Goal: Information Seeking & Learning: Learn about a topic

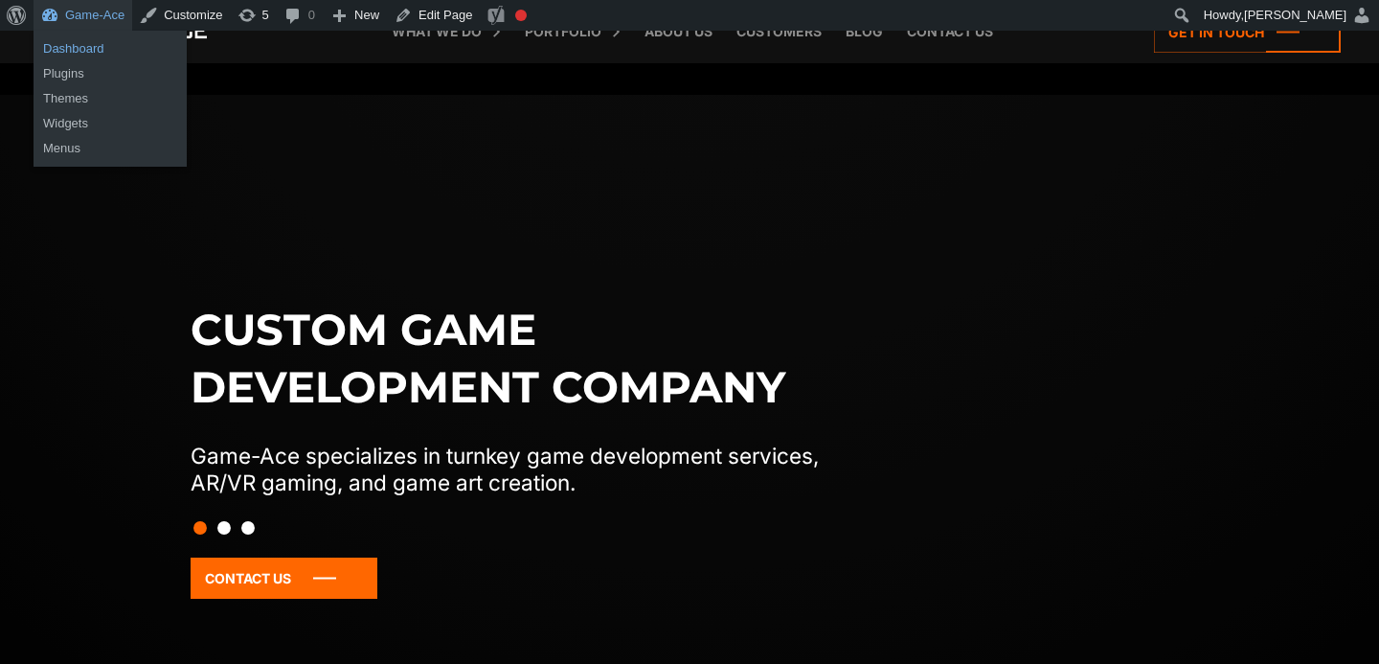
click at [91, 46] on link "Dashboard" at bounding box center [110, 48] width 153 height 25
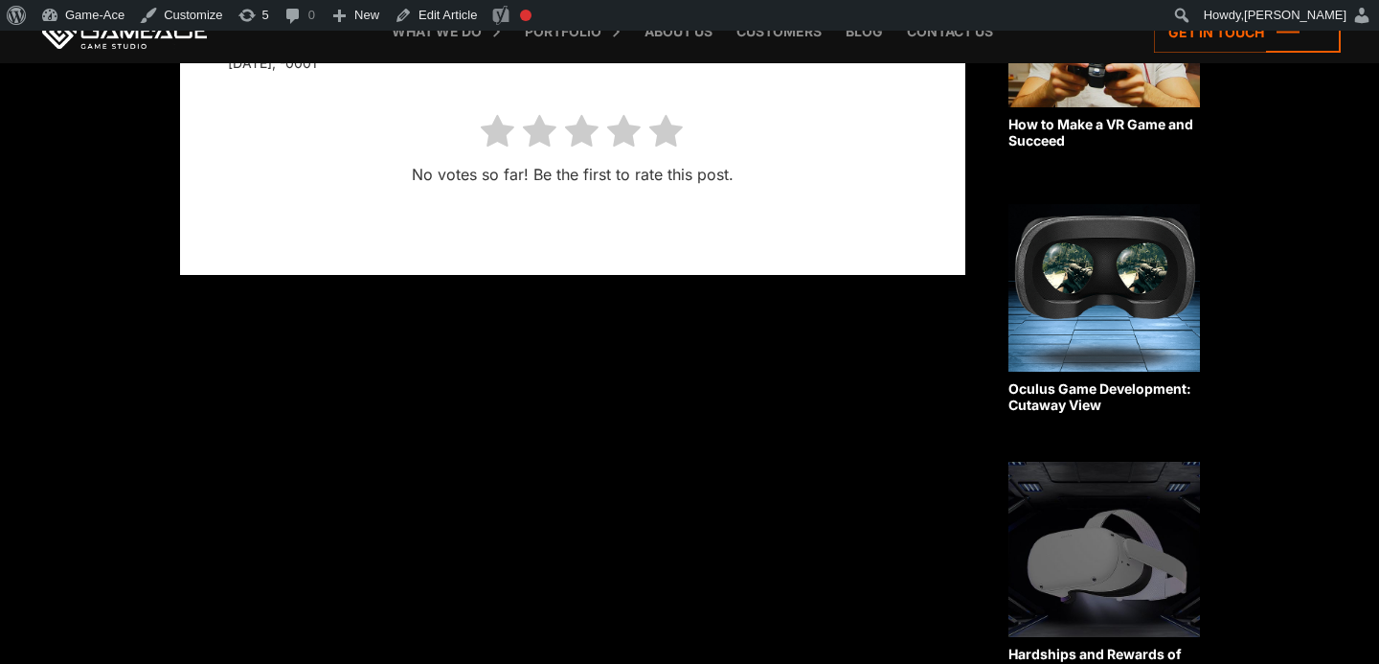
scroll to position [624, 0]
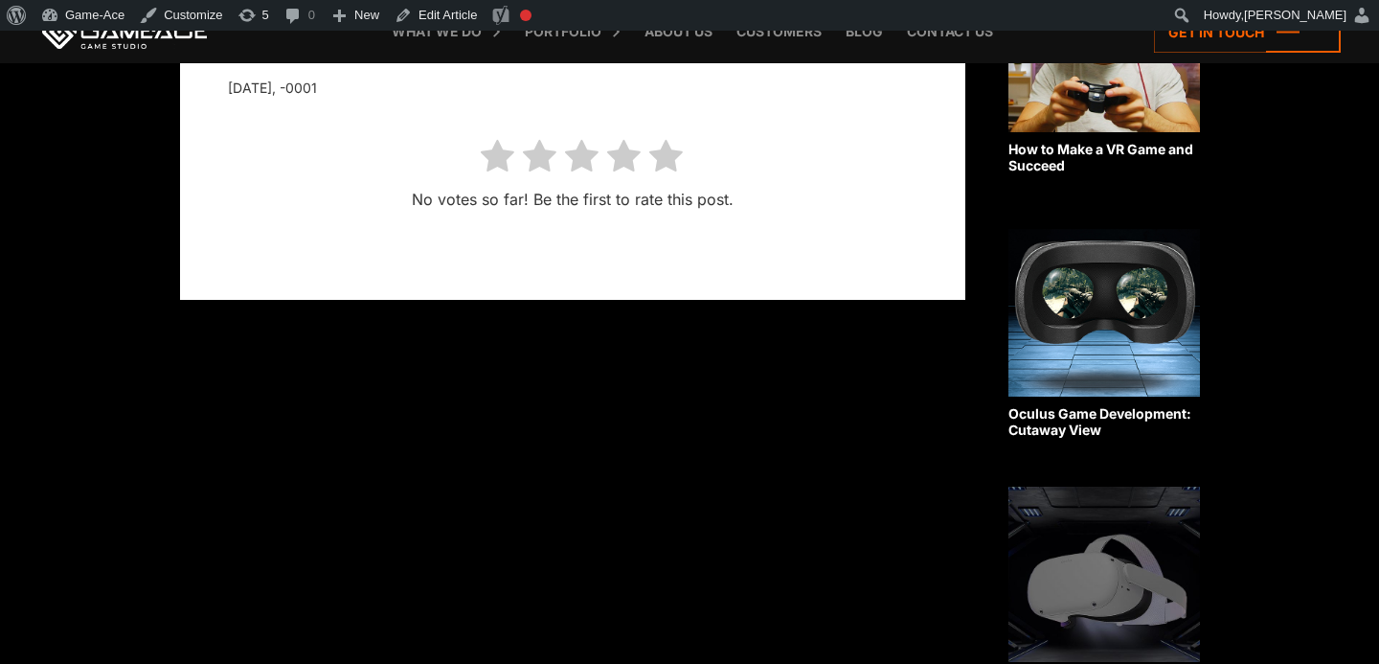
click at [1093, 99] on img at bounding box center [1105, 44] width 192 height 175
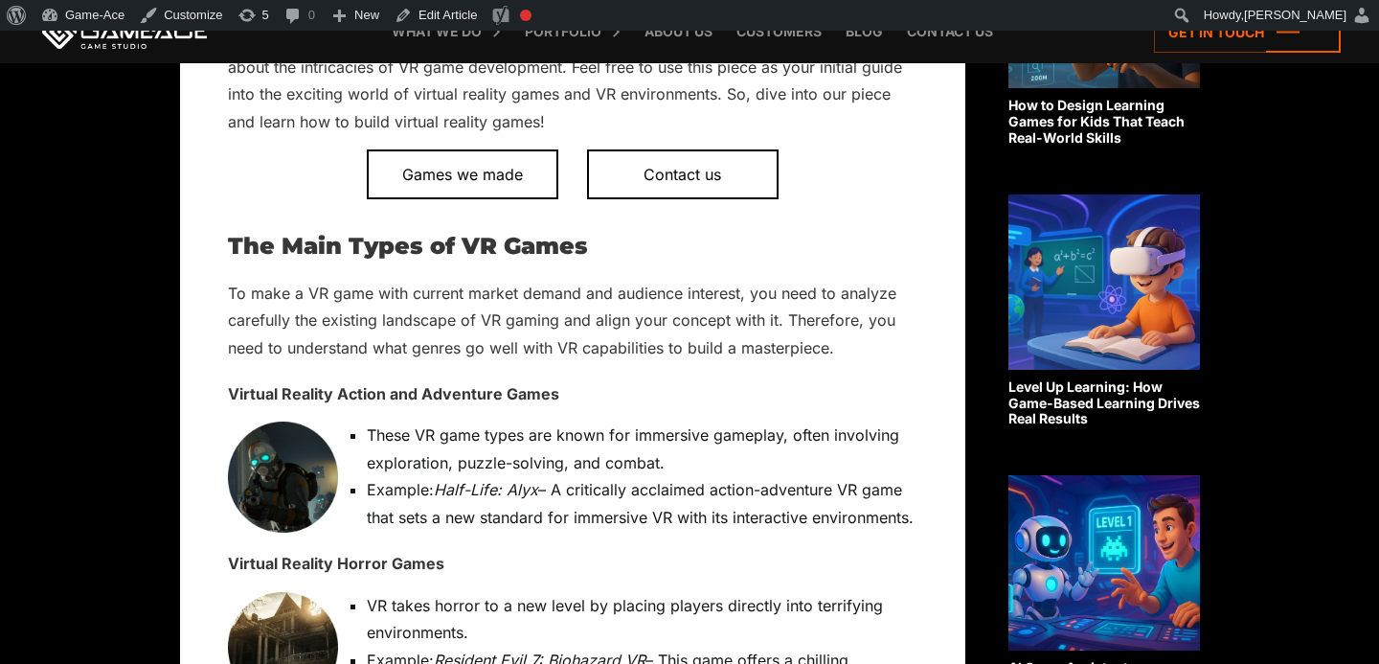
scroll to position [974, 0]
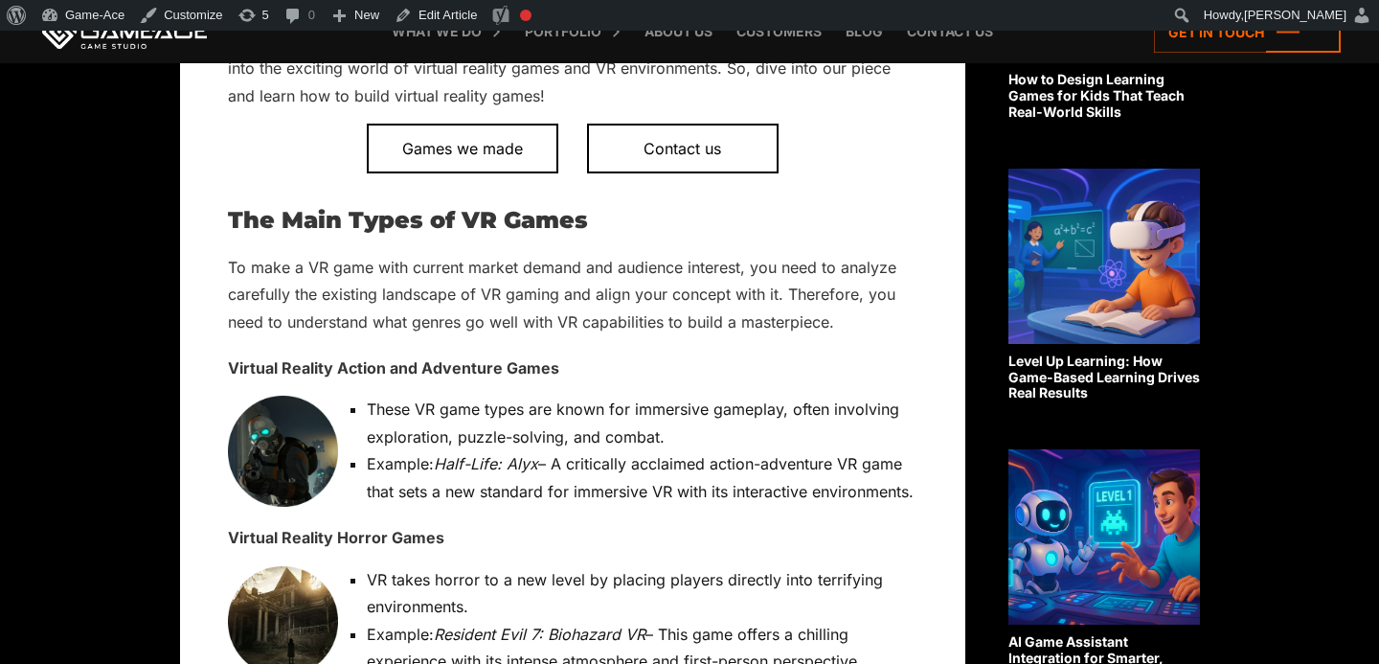
click at [1100, 550] on img at bounding box center [1105, 536] width 192 height 175
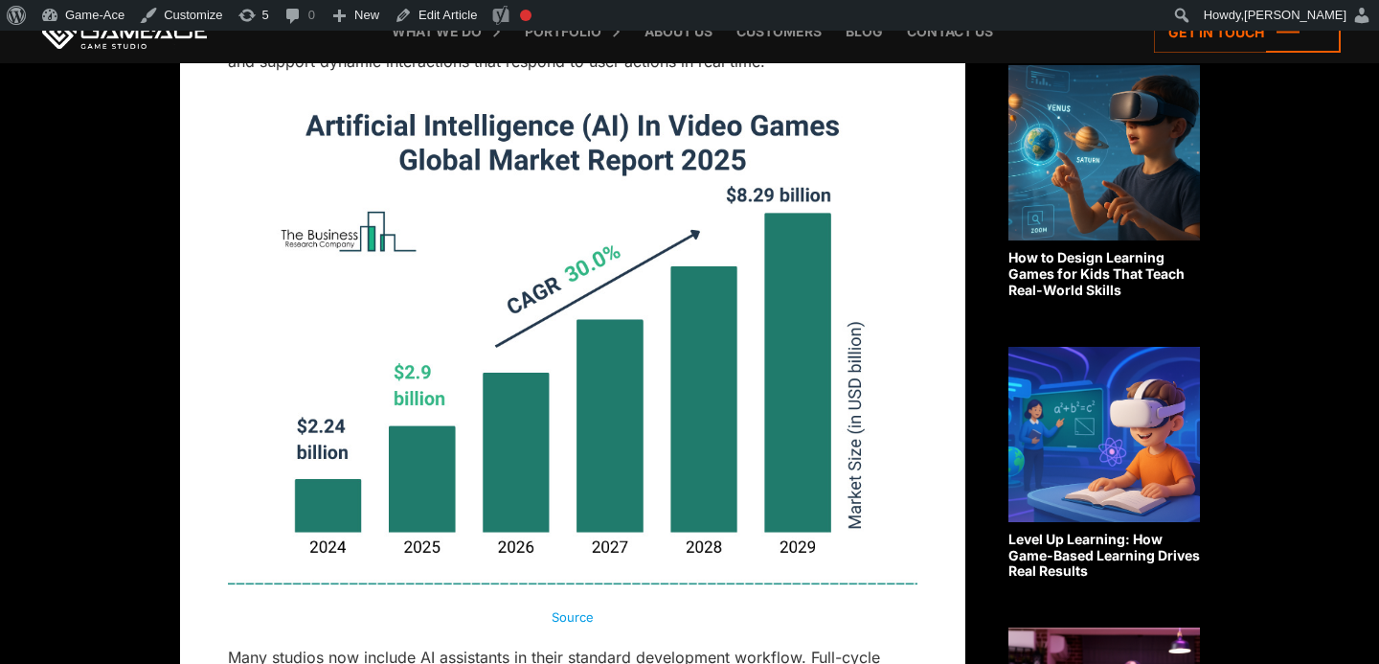
scroll to position [798, 0]
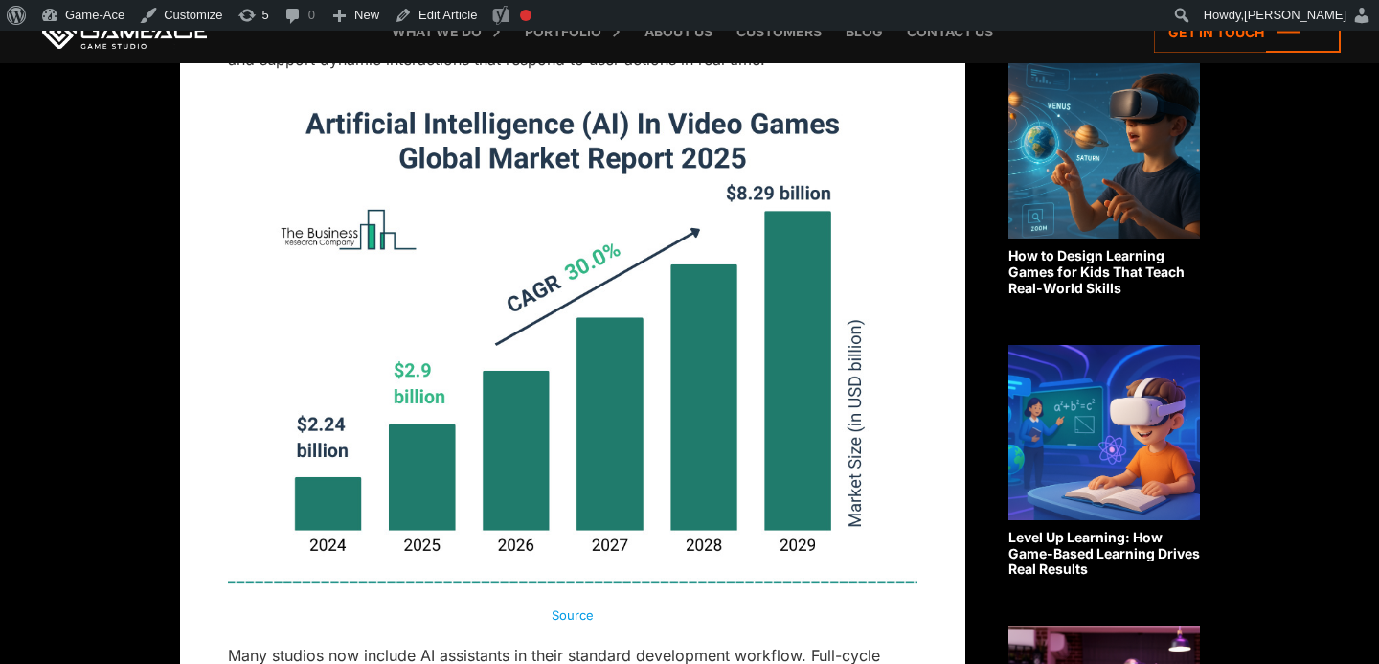
click at [745, 346] on img at bounding box center [573, 345] width 690 height 517
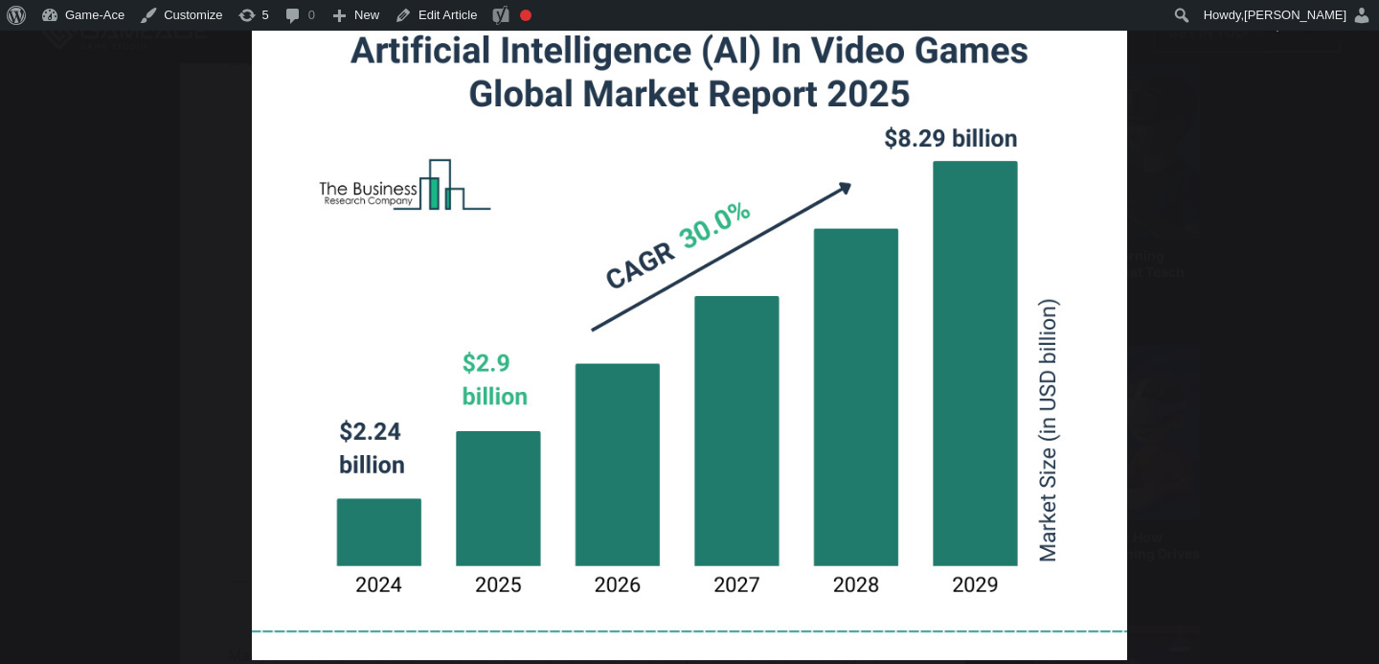
click at [1266, 333] on div "You can close this modal content with the ESC key" at bounding box center [689, 332] width 1379 height 664
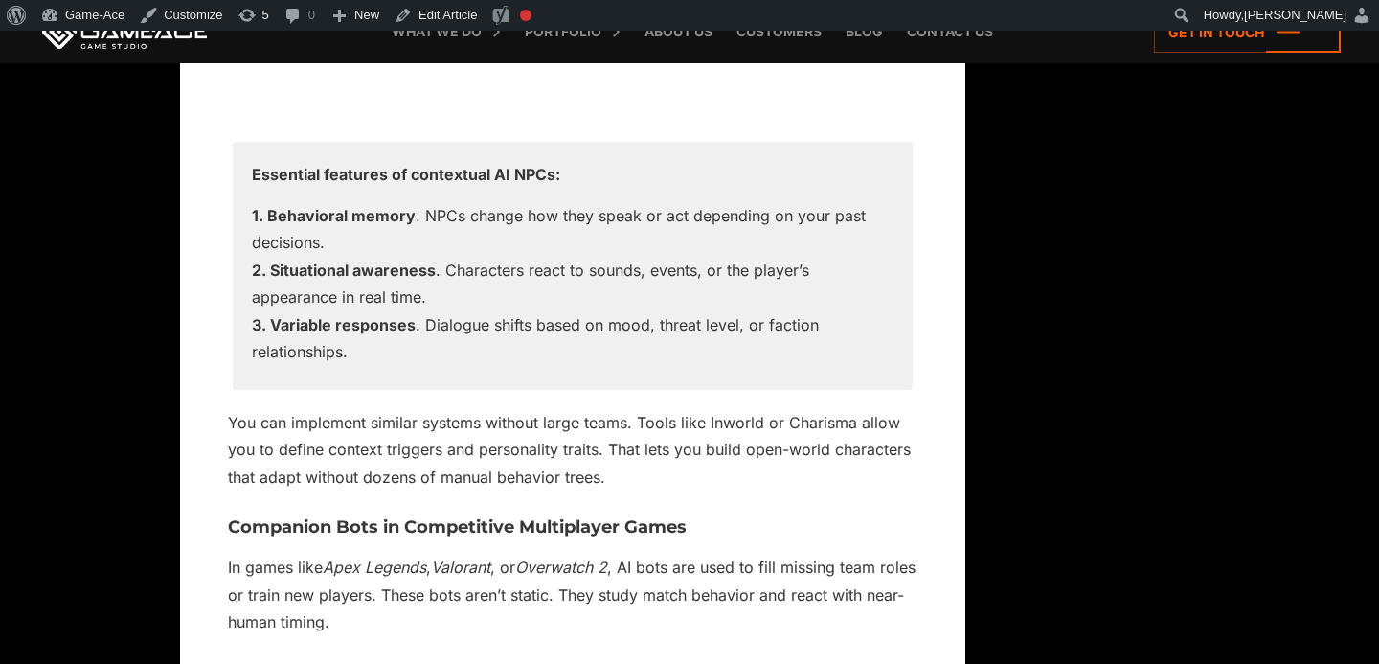
scroll to position [6904, 0]
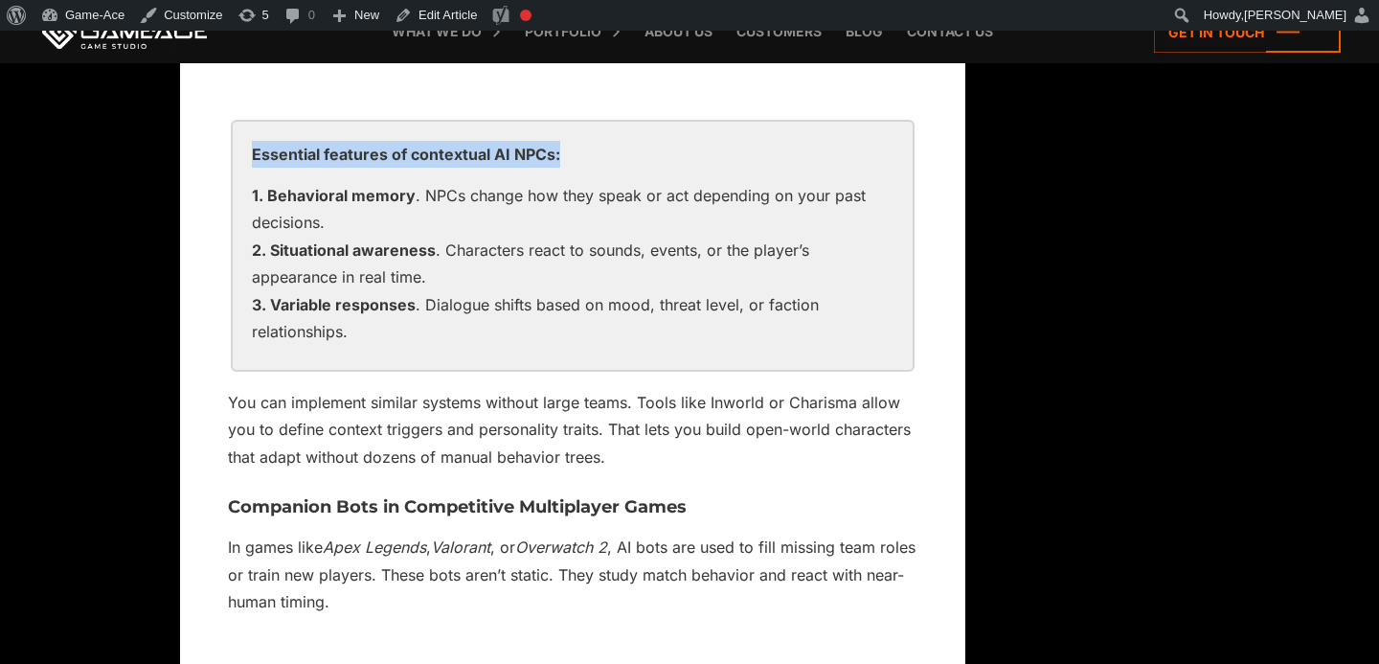
drag, startPoint x: 576, startPoint y: 125, endPoint x: 239, endPoint y: 135, distance: 336.4
click at [238, 130] on div "Essential features of contextual AI NPCs: Behavioral memory . NPCs change how t…" at bounding box center [573, 246] width 680 height 248
copy p "Essential features of contextual AI NPCs:"
click at [455, 23] on link "Edit Article" at bounding box center [436, 15] width 98 height 31
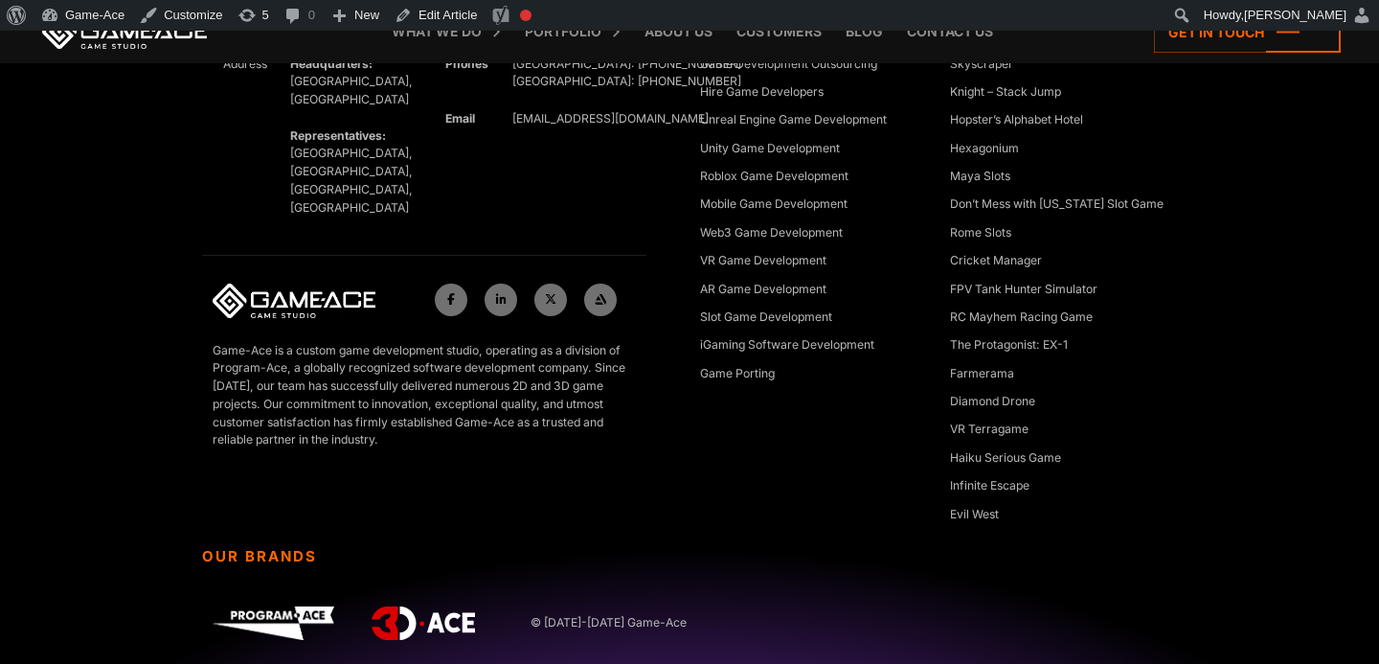
scroll to position [16014, 0]
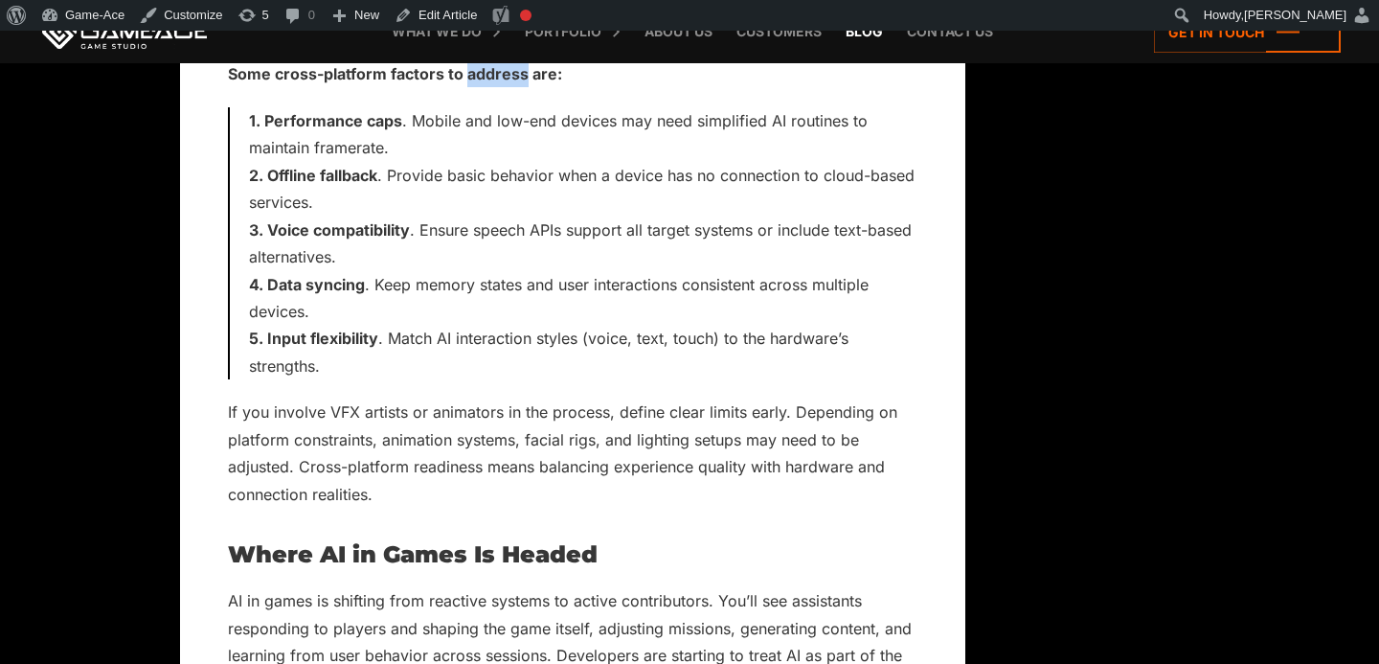
click at [867, 37] on link "Blog" at bounding box center [864, 31] width 57 height 63
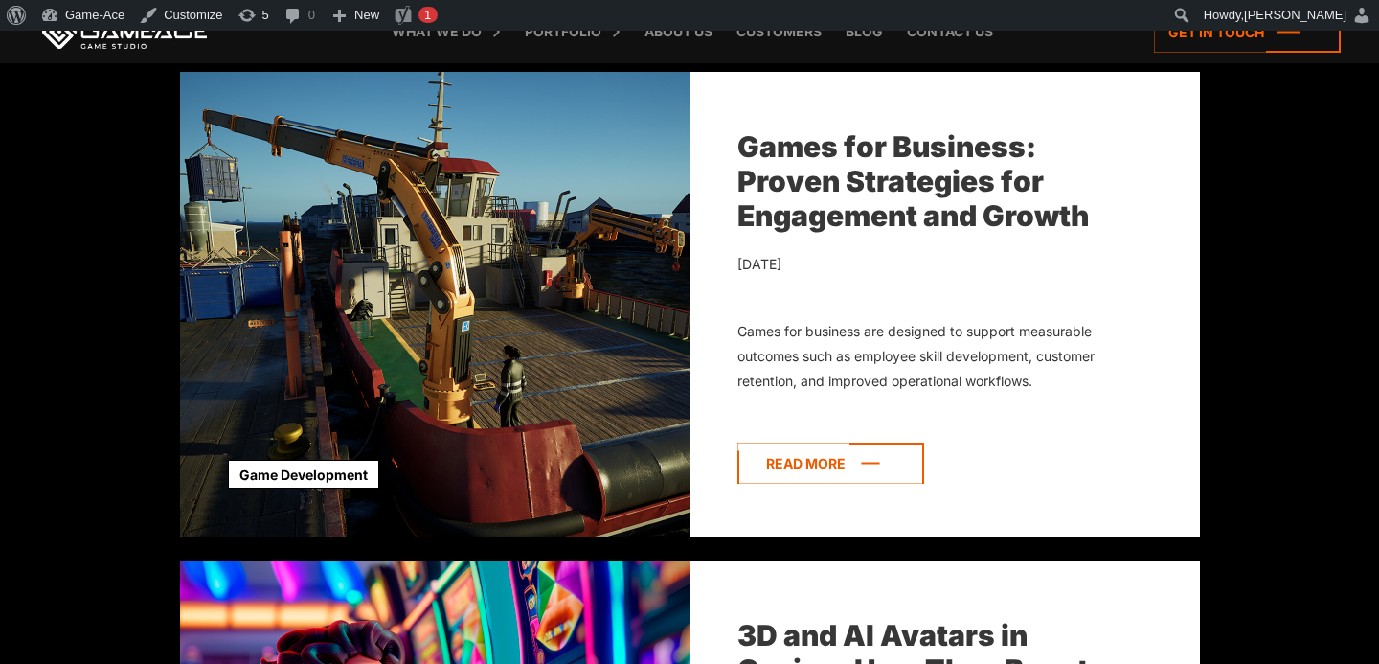
click at [785, 459] on icon at bounding box center [831, 463] width 187 height 41
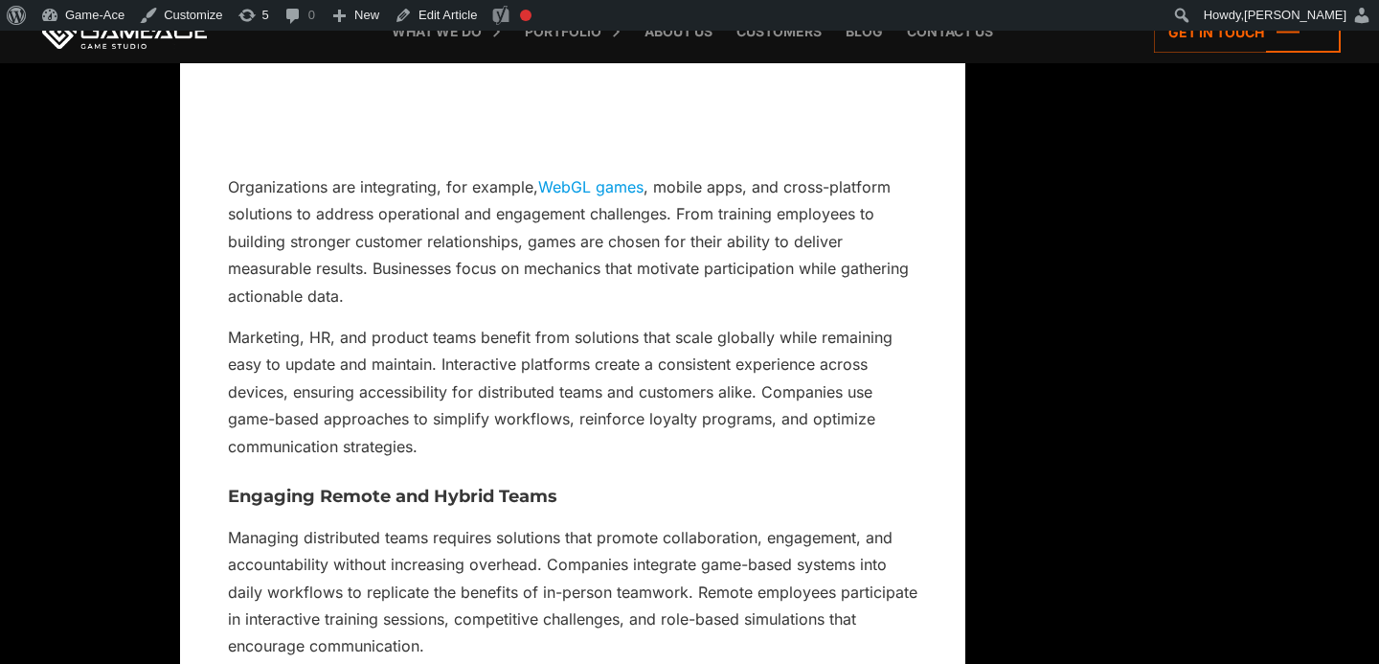
scroll to position [9925, 0]
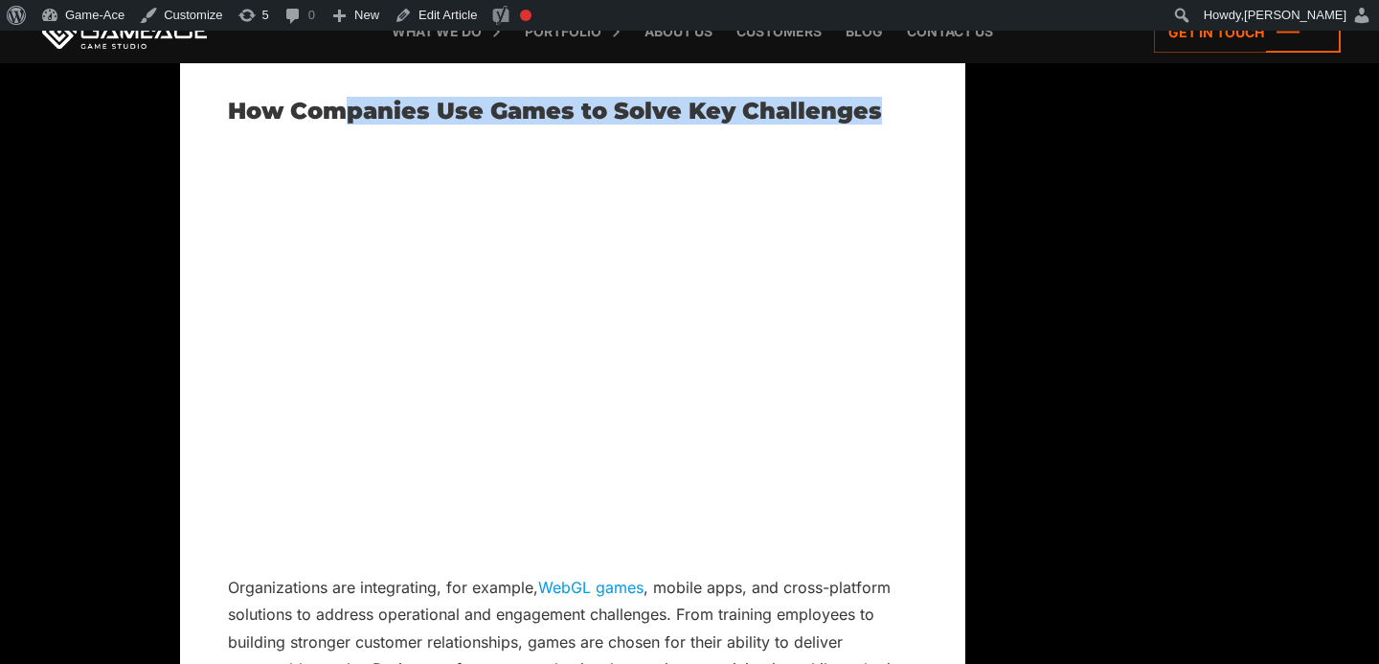
drag, startPoint x: 891, startPoint y: 109, endPoint x: 340, endPoint y: 121, distance: 550.9
click at [340, 119] on h2 "How Companies Use Games to Solve Key Challenges" at bounding box center [573, 111] width 690 height 25
copy h2 "panies Use Games to Solve Key Challenges"
click at [451, 6] on link "Edit Article" at bounding box center [436, 15] width 98 height 31
